Goal: Task Accomplishment & Management: Complete application form

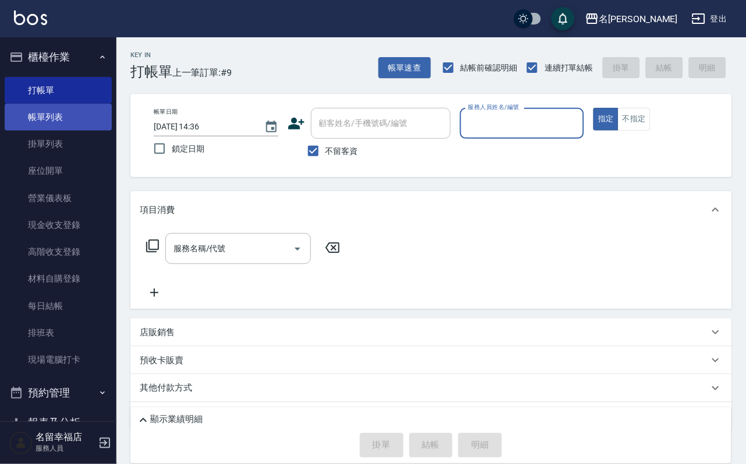
click at [66, 131] on link "帳單列表" at bounding box center [58, 117] width 107 height 27
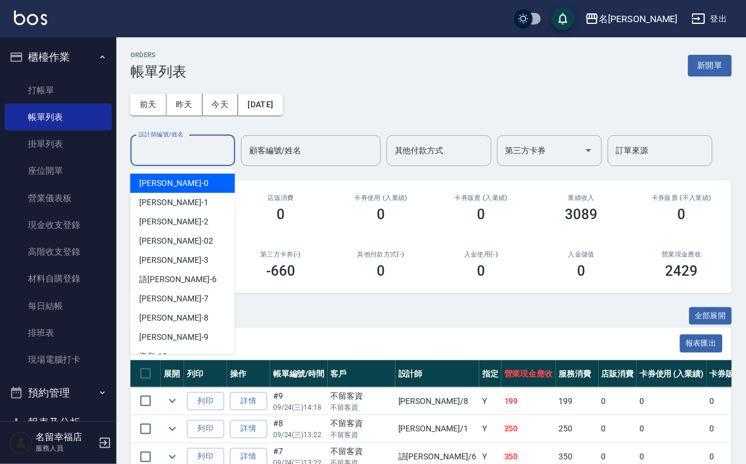
click at [193, 161] on input "設計師編號/姓名" at bounding box center [183, 150] width 94 height 20
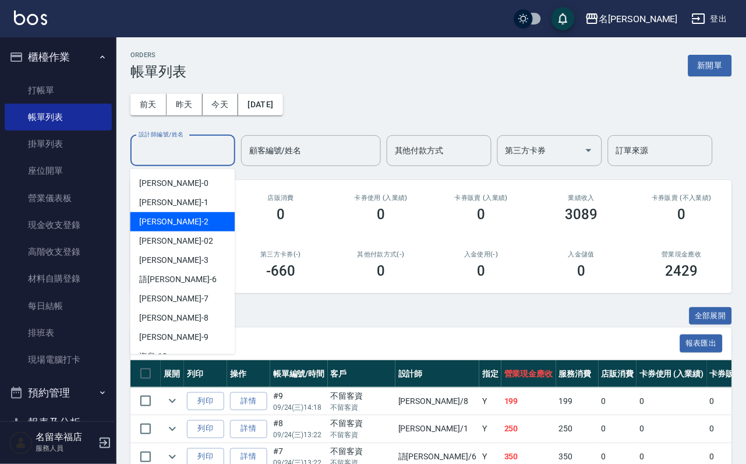
click at [177, 218] on div "[PERSON_NAME] -2" at bounding box center [183, 221] width 105 height 19
type input "碧涵-2"
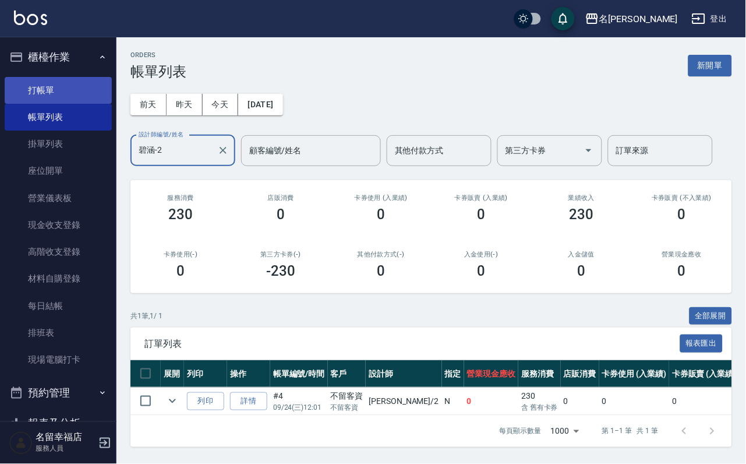
click at [76, 93] on link "打帳單" at bounding box center [58, 90] width 107 height 27
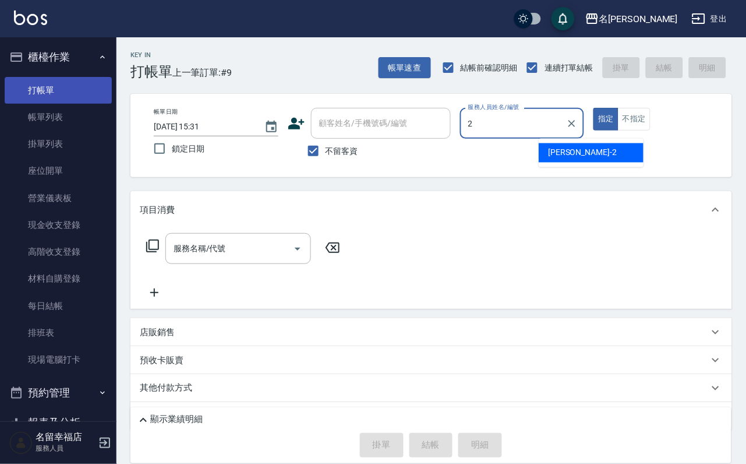
type input "碧涵-2"
type button "true"
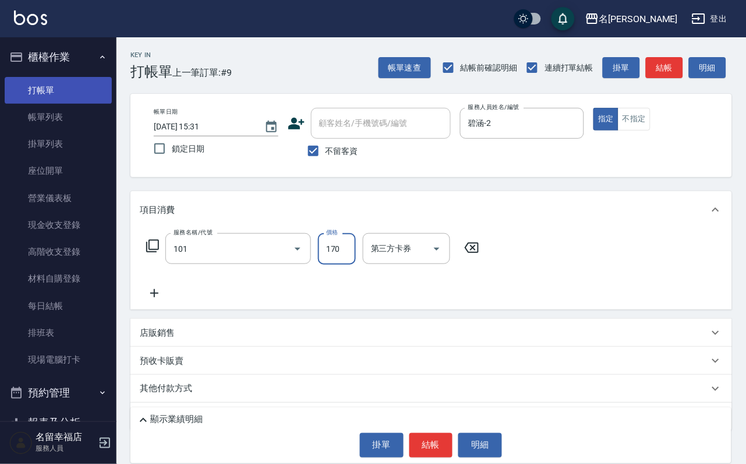
type input "洗髮(101)"
type input "230"
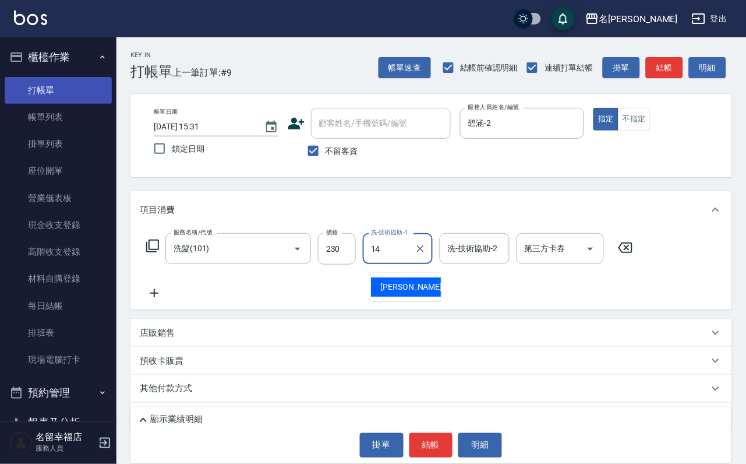
type input "[PERSON_NAME]-14"
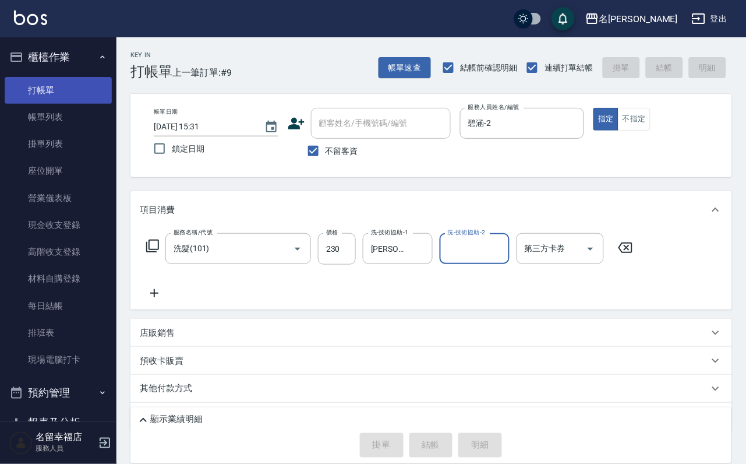
type input "[DATE] 15:42"
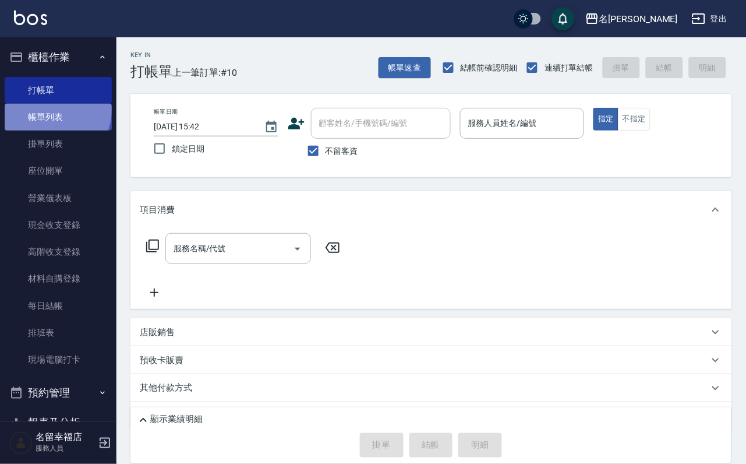
click at [48, 116] on link "帳單列表" at bounding box center [58, 117] width 107 height 27
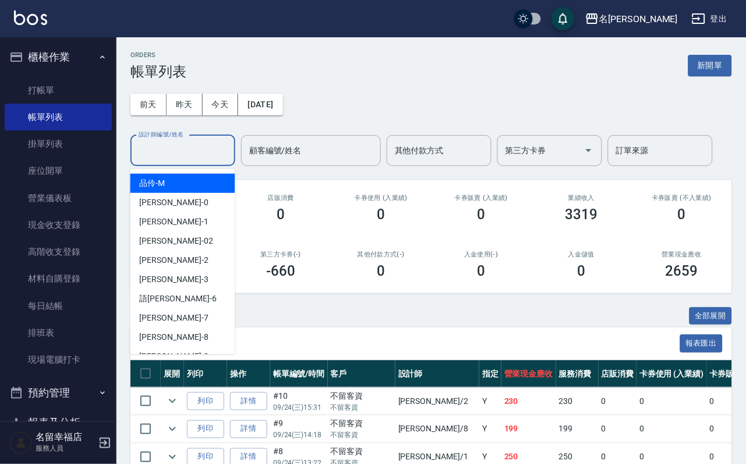
click at [192, 153] on input "設計師編號/姓名" at bounding box center [183, 150] width 94 height 20
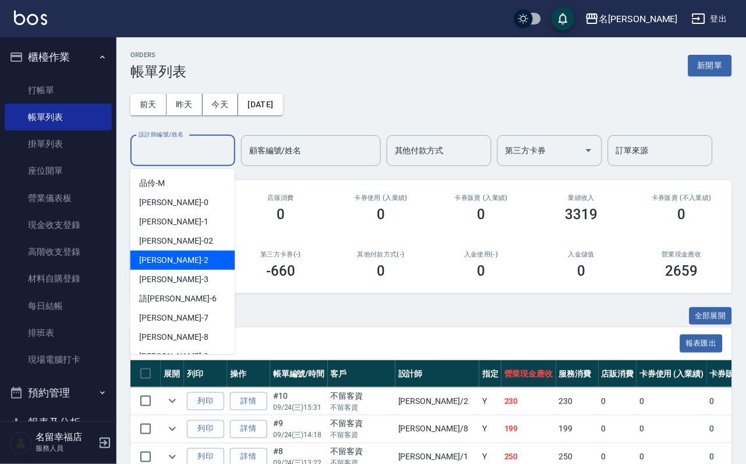
click at [161, 251] on div "[PERSON_NAME] -2" at bounding box center [183, 260] width 105 height 19
type input "碧涵-2"
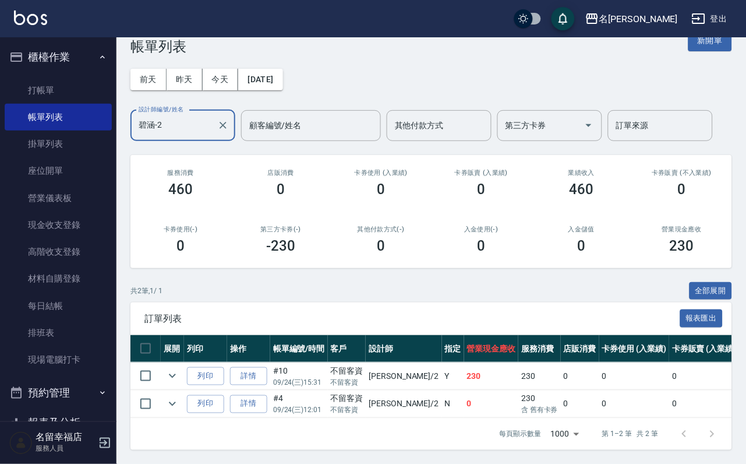
scroll to position [87, 0]
click at [37, 89] on link "打帳單" at bounding box center [58, 90] width 107 height 27
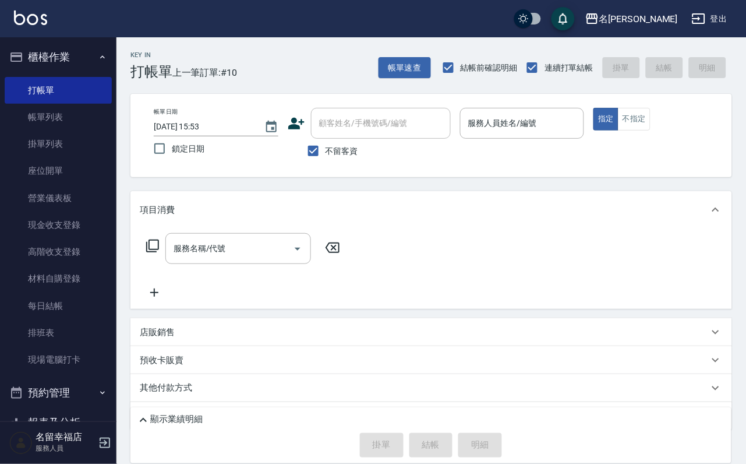
drag, startPoint x: 593, startPoint y: 142, endPoint x: 580, endPoint y: 141, distance: 12.8
click at [585, 141] on p at bounding box center [522, 145] width 125 height 12
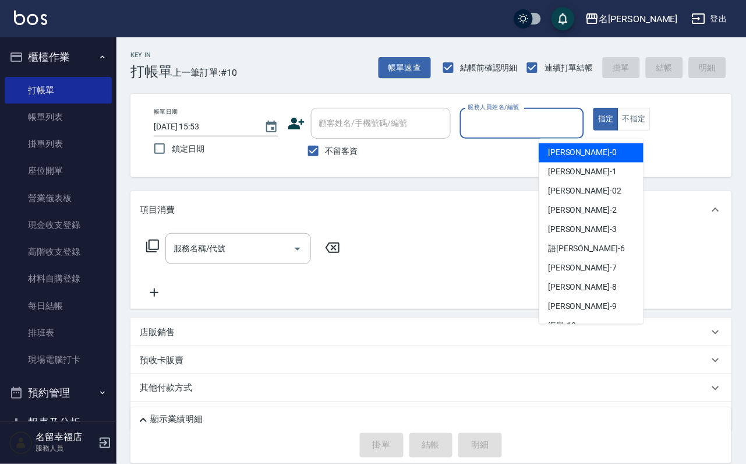
click at [567, 116] on input "服務人員姓名/編號" at bounding box center [523, 123] width 114 height 20
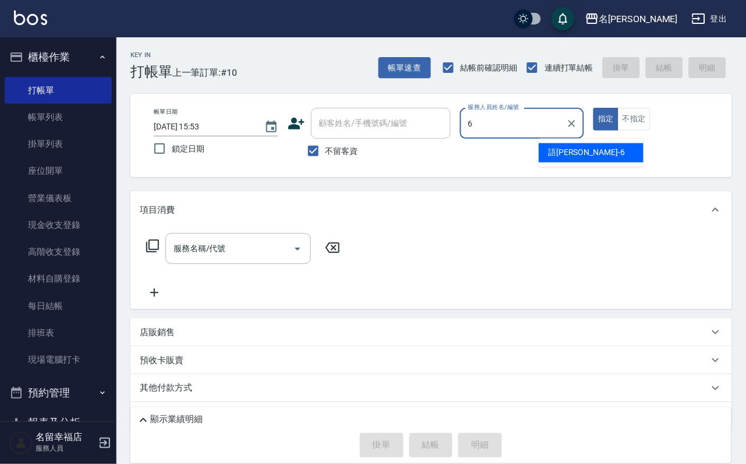
type input "語[PERSON_NAME]-6"
type button "true"
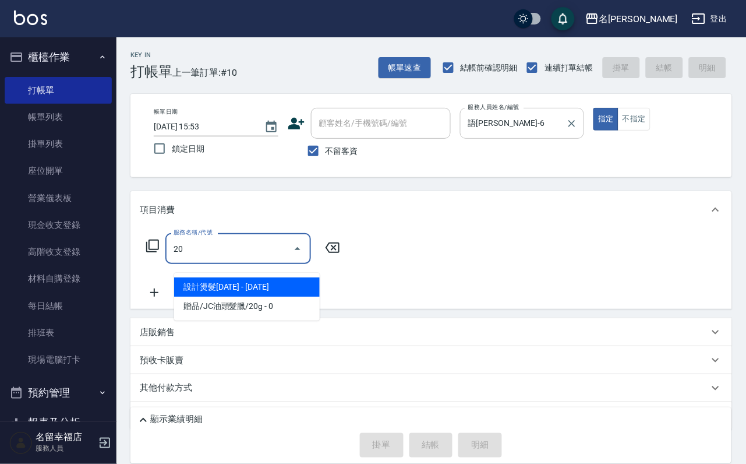
type input "2"
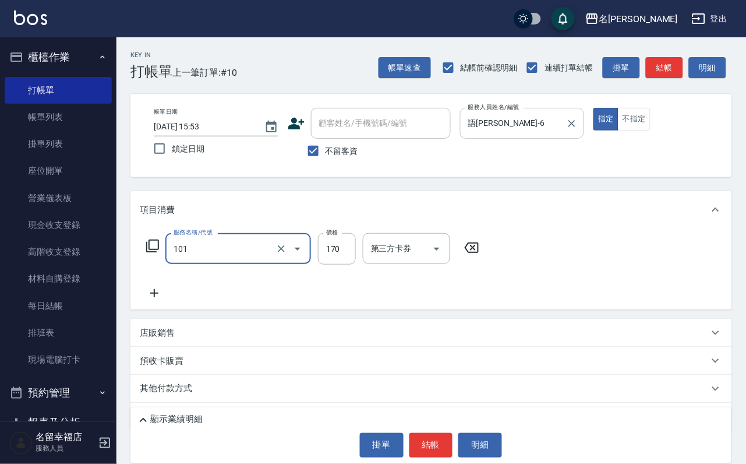
type input "洗髮(101)"
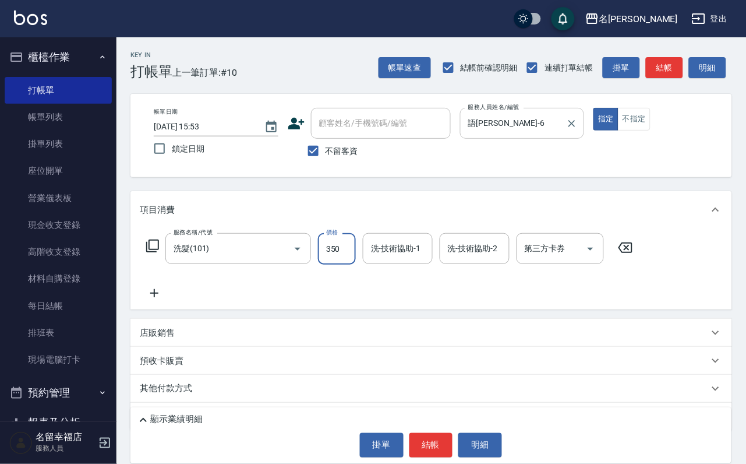
type input "350"
click at [435, 433] on button "結帳" at bounding box center [432, 445] width 44 height 24
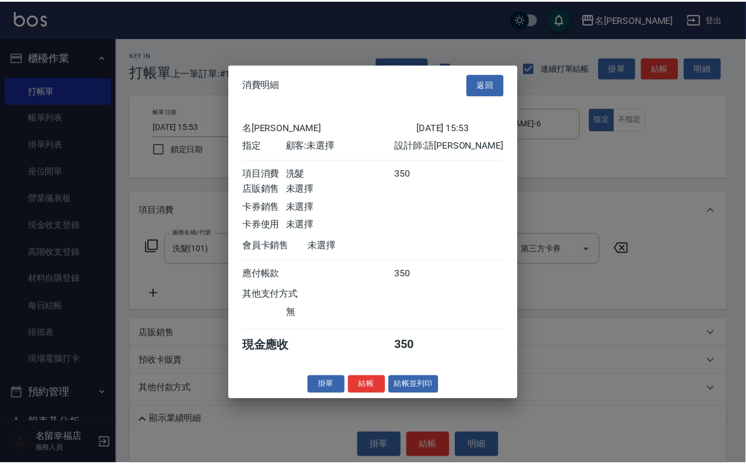
scroll to position [144, 0]
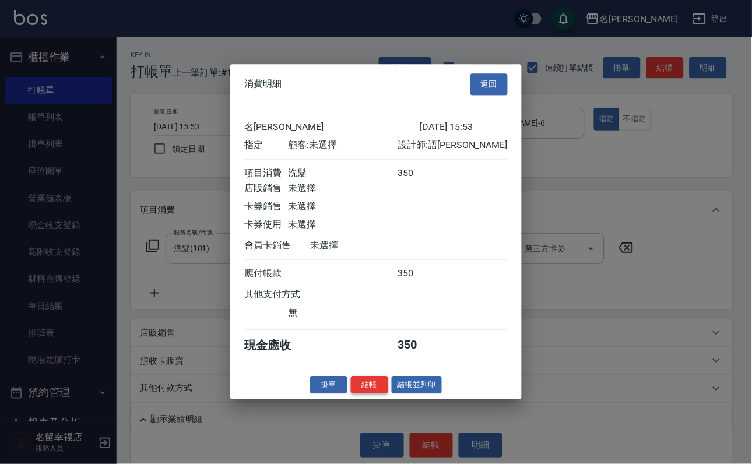
click at [351, 394] on button "結帳" at bounding box center [369, 385] width 37 height 18
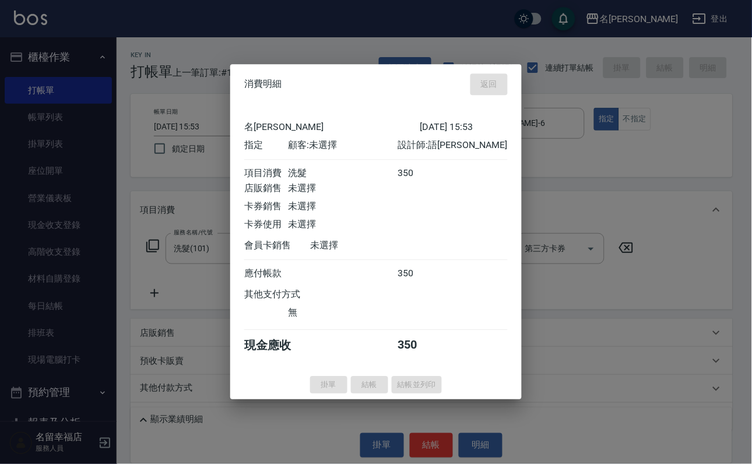
type input "[DATE] 16:08"
